Goal: Transaction & Acquisition: Purchase product/service

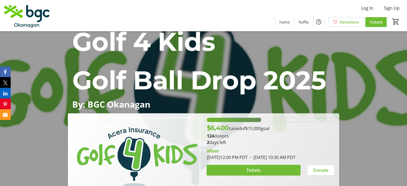
scroll to position [80, 0]
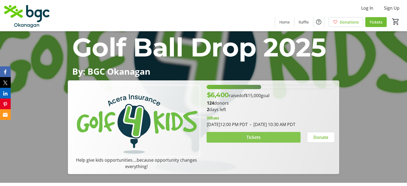
click at [255, 138] on span "Tickets" at bounding box center [253, 137] width 14 height 6
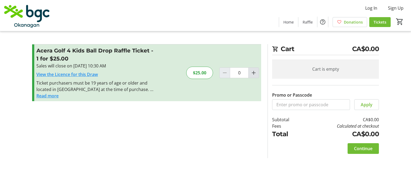
click at [251, 74] on mat-icon "Increment by one" at bounding box center [253, 73] width 6 height 6
type input "1"
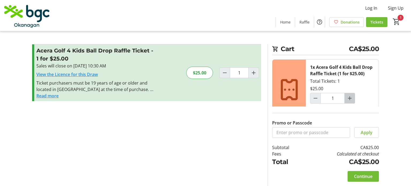
click at [352, 101] on mat-icon "Increment by one" at bounding box center [349, 98] width 6 height 6
type input "2"
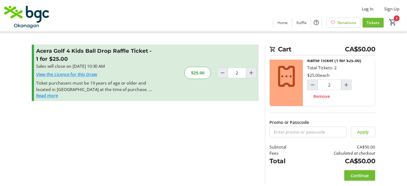
scroll to position [19, 0]
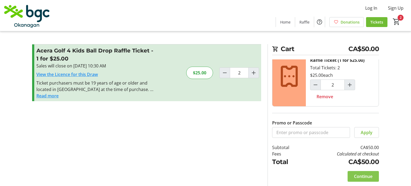
click at [366, 177] on span "Continue" at bounding box center [363, 176] width 18 height 6
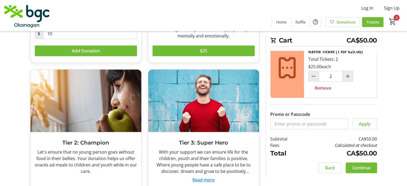
scroll to position [153, 0]
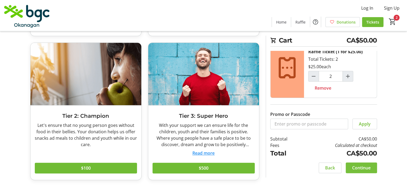
click at [367, 169] on span "Continue" at bounding box center [361, 167] width 18 height 6
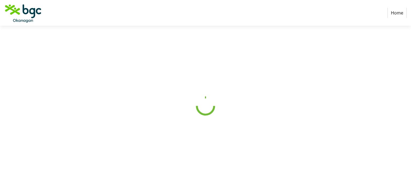
select select "CA"
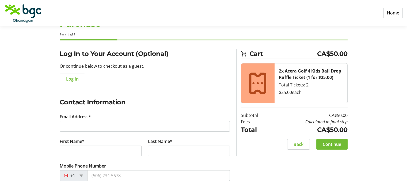
scroll to position [80, 0]
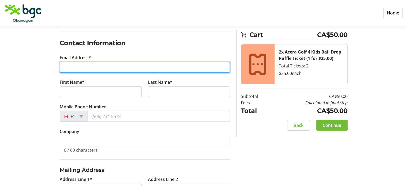
click at [117, 65] on input "Email Address*" at bounding box center [145, 67] width 170 height 11
type input "[EMAIL_ADDRESS][DOMAIN_NAME]"
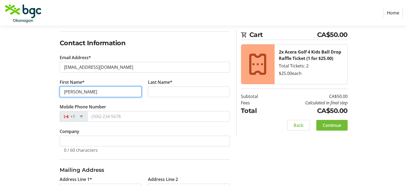
type input "[PERSON_NAME]"
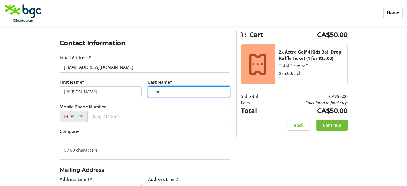
type input "Lea"
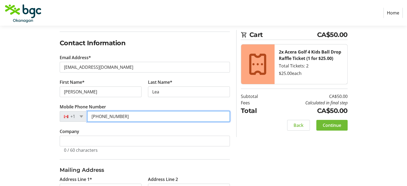
type input "[PHONE_NUMBER]"
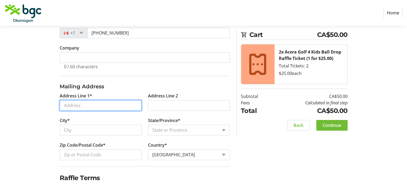
scroll to position [166, 0]
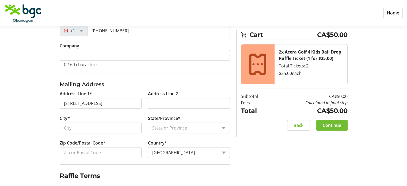
type input "[STREET_ADDRESS]"
type input "Kelowna"
select select "BC"
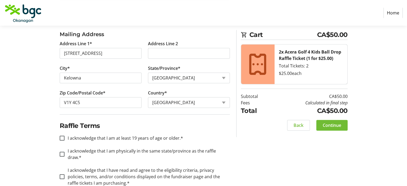
scroll to position [219, 0]
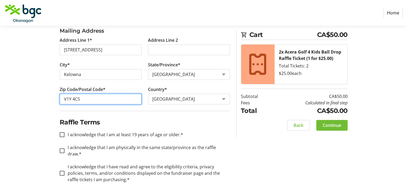
drag, startPoint x: 94, startPoint y: 102, endPoint x: 73, endPoint y: 100, distance: 20.5
click at [64, 104] on tr-form-field "Zip Code/Postal Code* V1Y 4C5" at bounding box center [100, 98] width 88 height 25
type input "V1V 3B5"
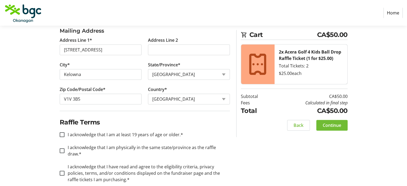
click at [34, 108] on div "Log In to Your Account (Optional) Or continue below to checkout as a guest. Log…" at bounding box center [203, 23] width 353 height 345
click at [60, 133] on input "I acknowledge that I am at least 19 years of age or older.*" at bounding box center [62, 134] width 5 height 5
checkbox input "true"
drag, startPoint x: 62, startPoint y: 147, endPoint x: 55, endPoint y: 145, distance: 8.1
click at [62, 148] on input "I acknowledge that I am physically in the same state/province as the raffle dra…" at bounding box center [62, 150] width 5 height 5
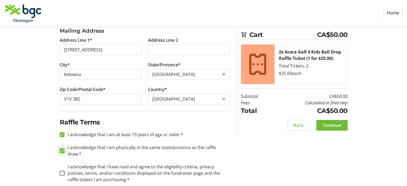
checkbox input "true"
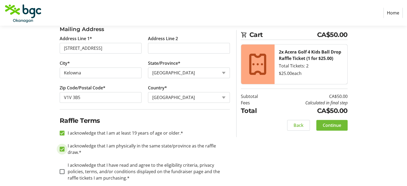
scroll to position [221, 0]
click at [60, 168] on input "I acknowledge that I have read and agree to the eligibility criteria, privacy p…" at bounding box center [62, 170] width 5 height 5
checkbox input "true"
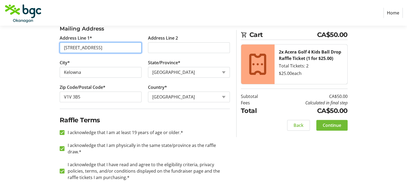
click at [64, 49] on input "[STREET_ADDRESS]" at bounding box center [101, 47] width 82 height 11
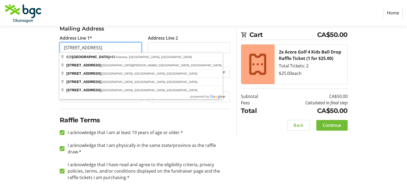
type input "[STREET_ADDRESS]"
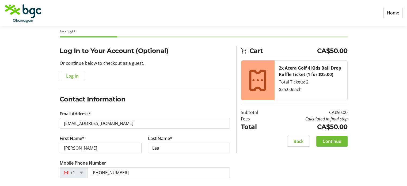
scroll to position [7, 0]
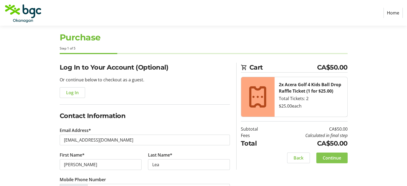
click at [325, 157] on span "Continue" at bounding box center [331, 158] width 18 height 6
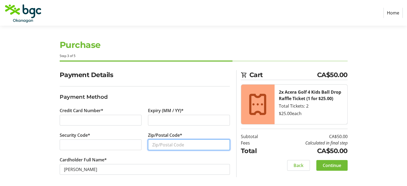
click at [179, 144] on input "Zip/Postal Code*" at bounding box center [189, 144] width 82 height 11
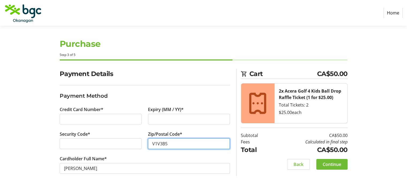
scroll to position [1, 0]
type input "V1V3B5"
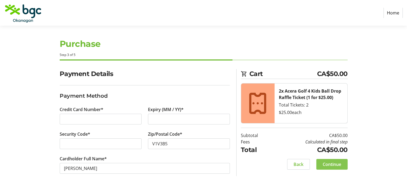
click at [330, 164] on span "Continue" at bounding box center [331, 164] width 18 height 6
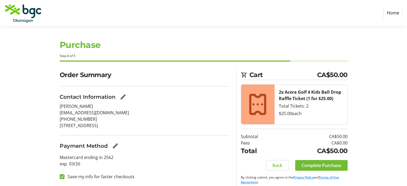
scroll to position [5, 0]
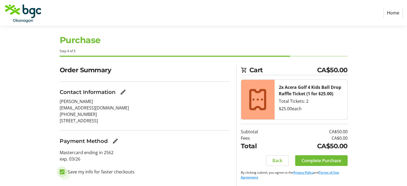
click at [61, 172] on input "Save my info for faster checkouts" at bounding box center [62, 171] width 5 height 5
checkbox input "false"
click at [320, 161] on span "Complete Purchase" at bounding box center [321, 160] width 40 height 6
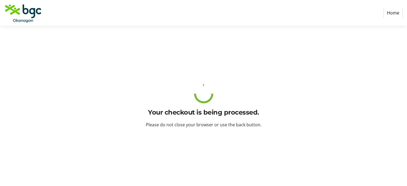
scroll to position [0, 0]
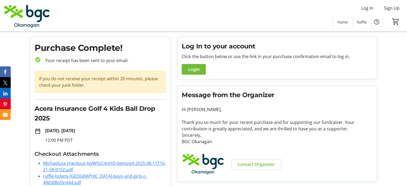
scroll to position [18, 0]
